Goal: Task Accomplishment & Management: Use online tool/utility

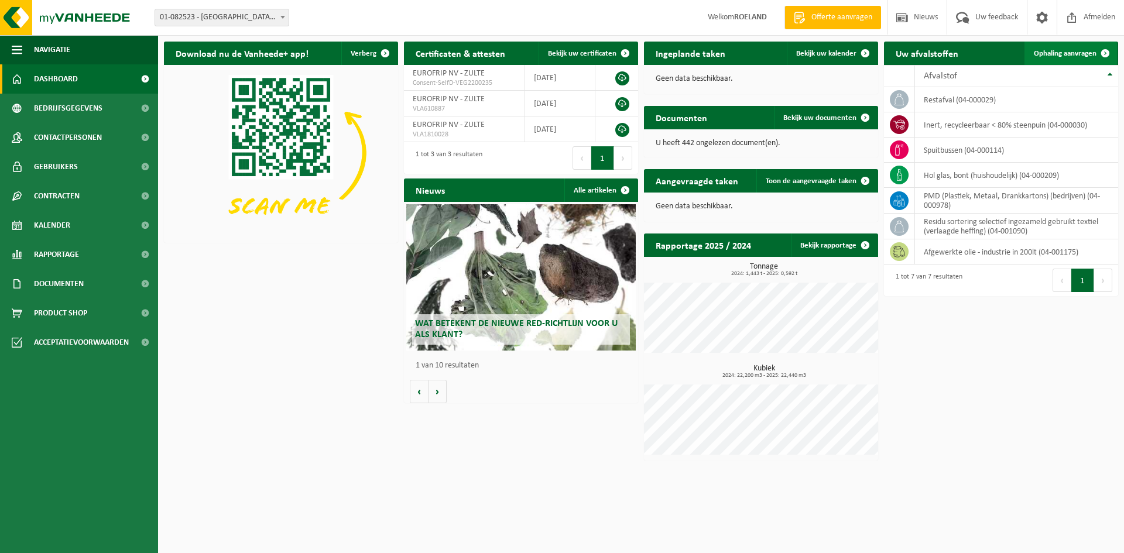
click at [1061, 53] on span "Ophaling aanvragen" at bounding box center [1065, 54] width 63 height 8
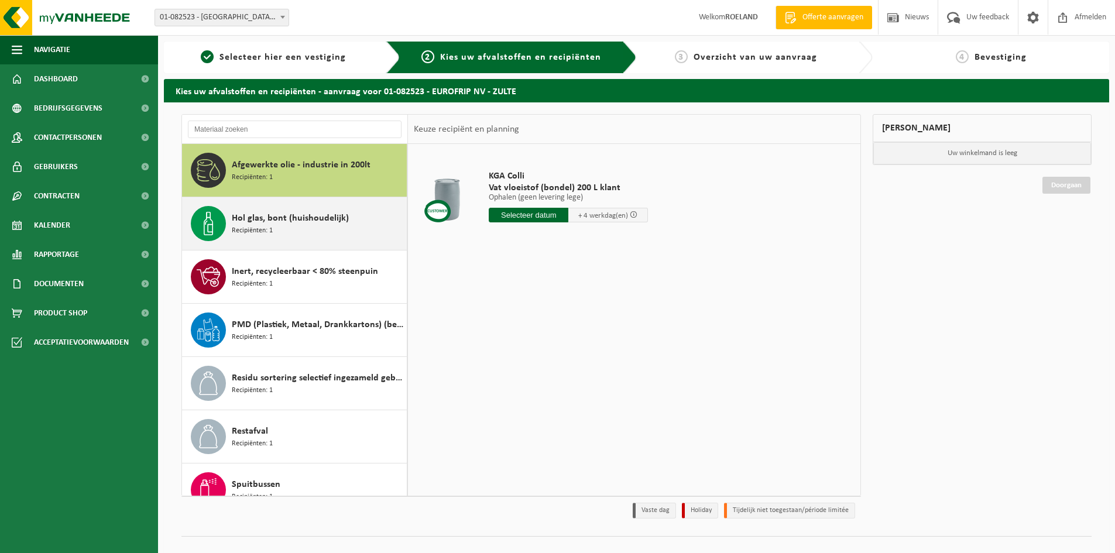
click at [244, 221] on span "Hol glas, bont (huishoudelijk)" at bounding box center [290, 218] width 117 height 14
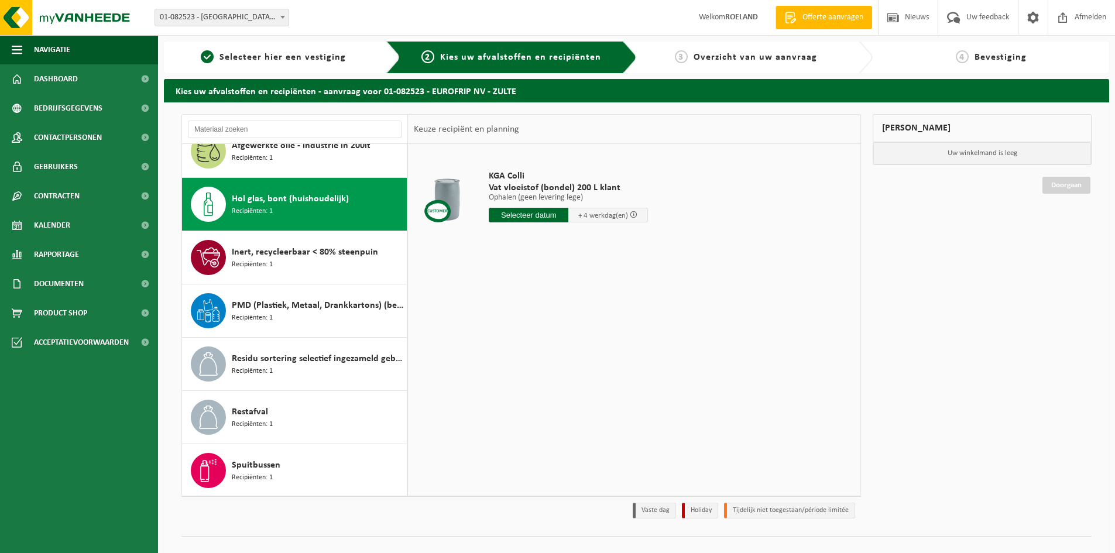
scroll to position [20, 0]
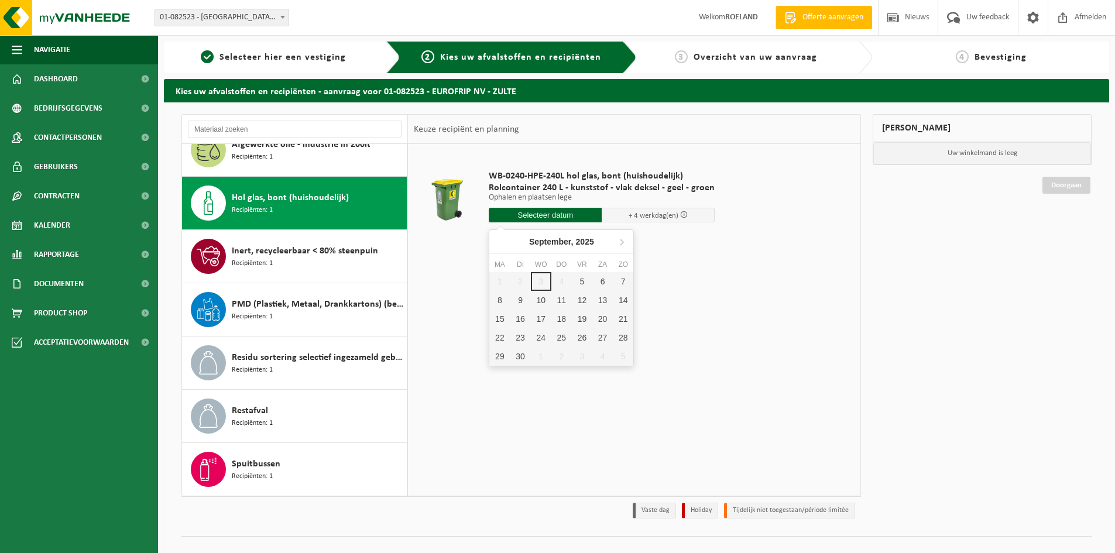
click at [532, 217] on input "text" at bounding box center [545, 215] width 113 height 15
click at [519, 301] on div "9" at bounding box center [520, 300] width 20 height 19
type input "Van [DATE]"
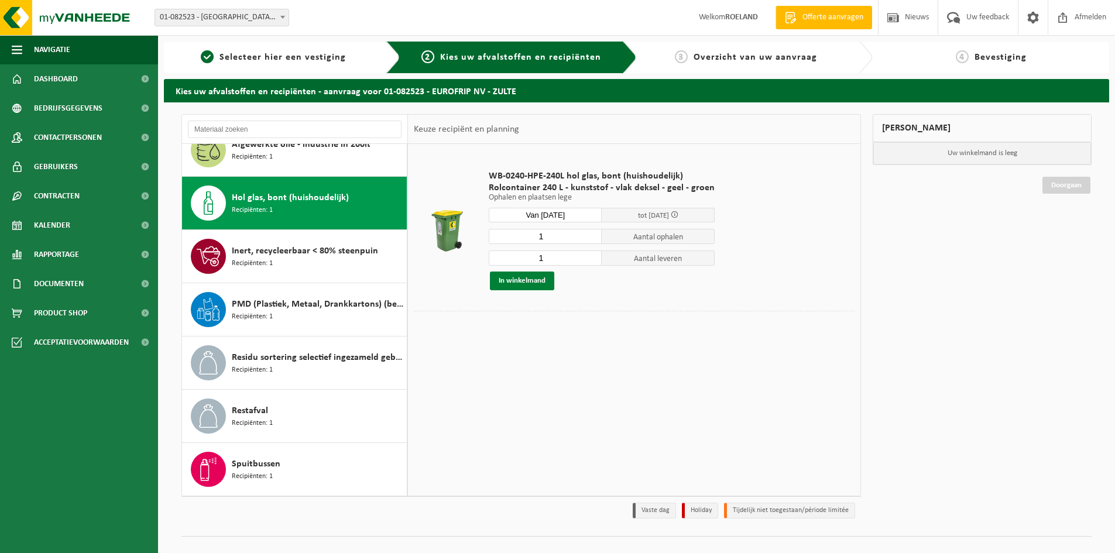
click at [521, 278] on button "In winkelmand" at bounding box center [522, 281] width 64 height 19
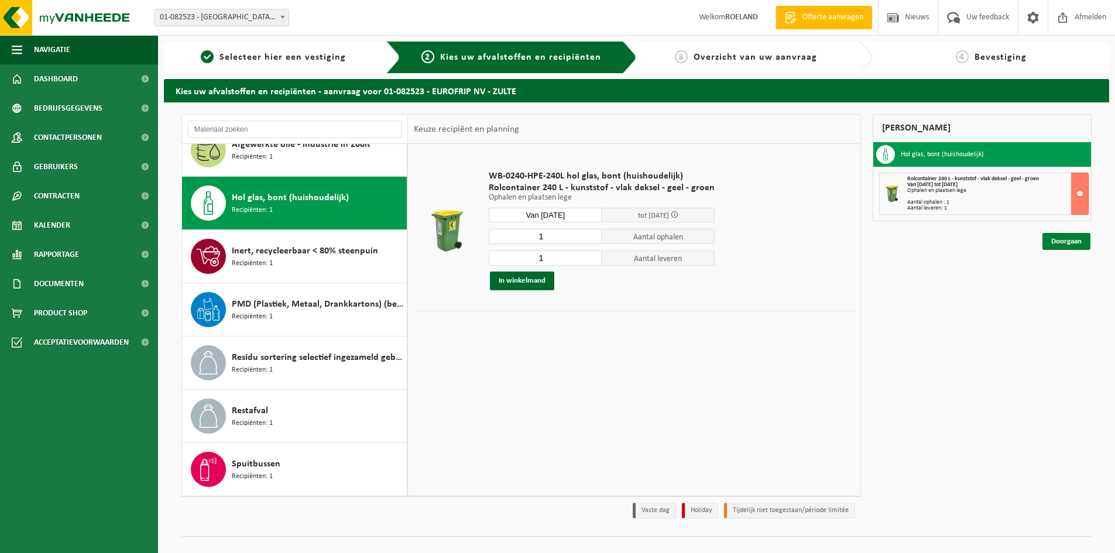
click at [1064, 240] on link "Doorgaan" at bounding box center [1066, 241] width 48 height 17
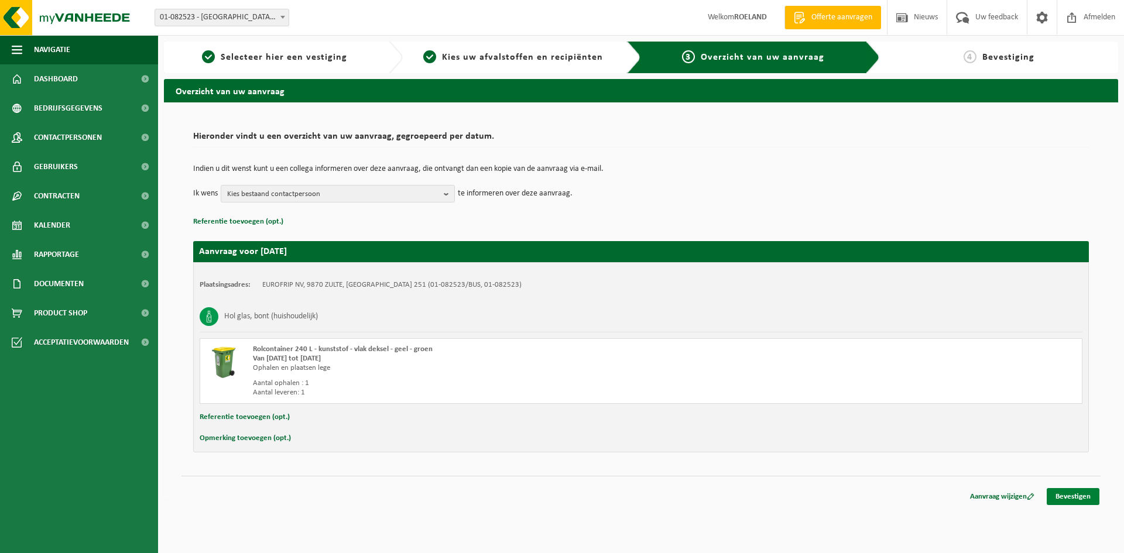
click at [1071, 499] on link "Bevestigen" at bounding box center [1073, 496] width 53 height 17
